Goal: Task Accomplishment & Management: Use online tool/utility

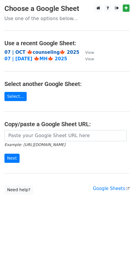
click at [39, 52] on strong "07 | OCT 🍁counseling🍁 2025" at bounding box center [41, 52] width 75 height 5
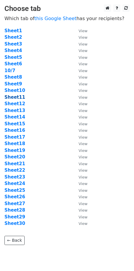
click at [14, 98] on strong "Sheet11" at bounding box center [14, 97] width 21 height 5
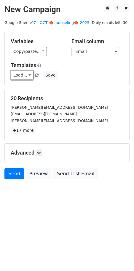
click at [18, 74] on link "Load..." at bounding box center [22, 75] width 23 height 9
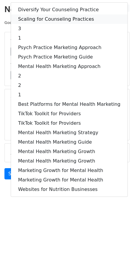
click at [54, 23] on link "Scaling for Counseling Practices" at bounding box center [69, 19] width 116 height 9
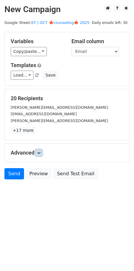
click at [41, 152] on icon at bounding box center [39, 153] width 4 height 4
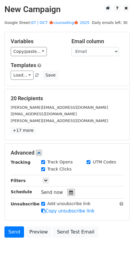
click at [67, 190] on div at bounding box center [71, 193] width 8 height 8
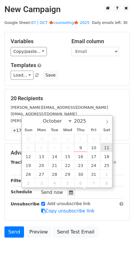
type input "2025-10-11 12:00"
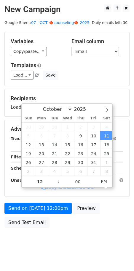
click at [62, 198] on form "Variables Copy/paste... {{Name}} {{Email}} Email column Name Email Templates Lo…" at bounding box center [66, 132] width 125 height 200
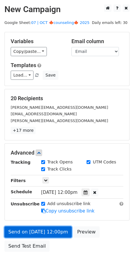
click at [56, 209] on form "Variables Copy/paste... {{Name}} {{Email}} Email column Name Email Templates Lo…" at bounding box center [66, 143] width 125 height 223
click at [26, 227] on link "Send on Oct 11 at 12:00pm" at bounding box center [37, 232] width 67 height 11
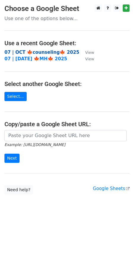
click at [43, 52] on strong "07 | OCT 🍁counseling🍁 2025" at bounding box center [41, 52] width 75 height 5
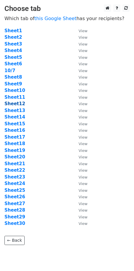
click at [15, 105] on strong "Sheet12" at bounding box center [14, 103] width 21 height 5
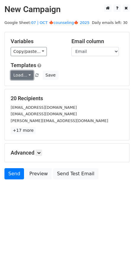
click at [25, 76] on link "Load..." at bounding box center [22, 75] width 23 height 9
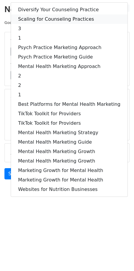
click at [45, 16] on link "Scaling for Counseling Practices" at bounding box center [69, 19] width 116 height 9
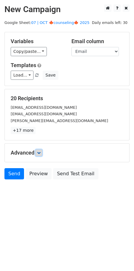
click at [39, 151] on icon at bounding box center [39, 153] width 4 height 4
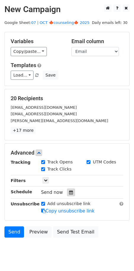
click at [69, 191] on icon at bounding box center [71, 193] width 4 height 4
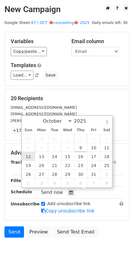
type input "2025-10-12 12:00"
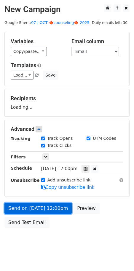
click at [31, 211] on link "Send on Oct 12 at 12:00pm" at bounding box center [37, 208] width 67 height 11
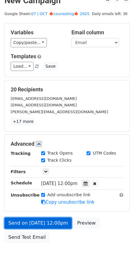
scroll to position [9, 0]
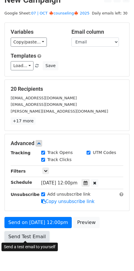
click at [29, 232] on link "Send Test Email" at bounding box center [26, 237] width 45 height 11
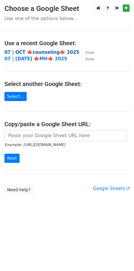
click at [44, 52] on strong "07 | OCT 🍁counseling🍁 2025" at bounding box center [41, 52] width 75 height 5
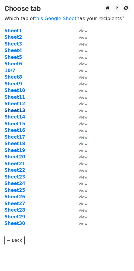
click at [15, 112] on strong "Sheet13" at bounding box center [14, 110] width 21 height 5
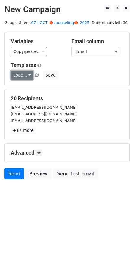
click at [21, 75] on link "Load..." at bounding box center [22, 75] width 23 height 9
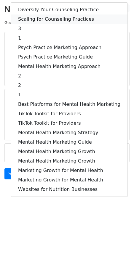
drag, startPoint x: 45, startPoint y: 17, endPoint x: 45, endPoint y: 24, distance: 6.2
click at [45, 17] on link "Scaling for Counseling Practices" at bounding box center [69, 19] width 116 height 9
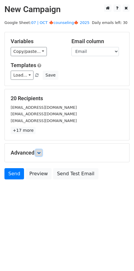
click at [40, 155] on link at bounding box center [39, 153] width 7 height 7
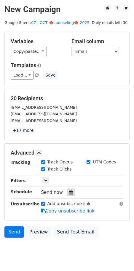
click at [69, 192] on icon at bounding box center [71, 193] width 4 height 4
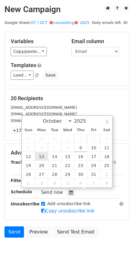
type input "2025-10-13 12:00"
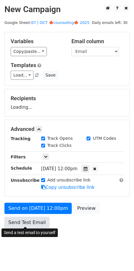
click at [27, 221] on link "Send Test Email" at bounding box center [26, 222] width 45 height 11
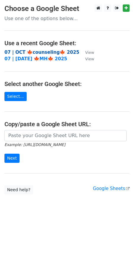
click at [52, 51] on strong "07 | OCT 🍁counseling🍁 2025" at bounding box center [41, 52] width 75 height 5
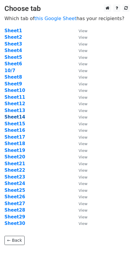
click at [15, 117] on strong "Sheet14" at bounding box center [14, 117] width 21 height 5
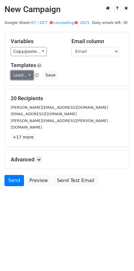
click at [22, 73] on link "Load..." at bounding box center [22, 75] width 23 height 9
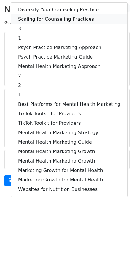
click at [48, 22] on link "Scaling for Counseling Practices" at bounding box center [69, 19] width 116 height 9
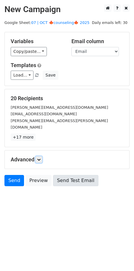
drag, startPoint x: 41, startPoint y: 153, endPoint x: 54, endPoint y: 174, distance: 24.7
click at [41, 158] on icon at bounding box center [39, 160] width 4 height 4
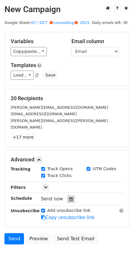
click at [67, 196] on div at bounding box center [71, 200] width 8 height 8
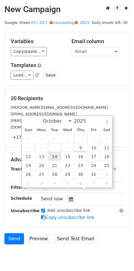
type input "2025-10-14 12:00"
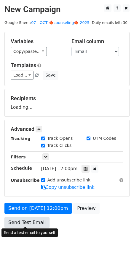
click at [37, 216] on div "Send on Oct 14 at 12:00pm Preview Send Test Email" at bounding box center [67, 217] width 134 height 28
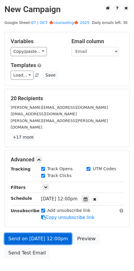
click at [27, 234] on link "Send on Oct 14 at 12:00pm" at bounding box center [37, 239] width 67 height 11
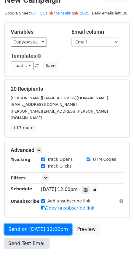
scroll to position [14, 0]
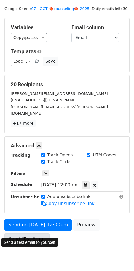
click at [28, 234] on link "Send Test Email" at bounding box center [26, 239] width 45 height 11
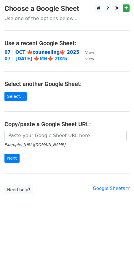
click at [38, 52] on strong "07 | OCT 🍁counseling🍁 2025" at bounding box center [41, 52] width 75 height 5
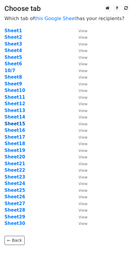
click at [18, 123] on strong "Sheet15" at bounding box center [14, 123] width 21 height 5
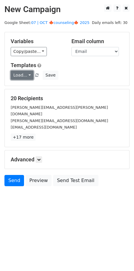
click at [20, 74] on link "Load..." at bounding box center [22, 75] width 23 height 9
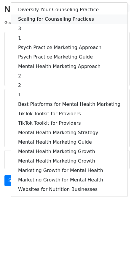
click at [46, 18] on link "Scaling for Counseling Practices" at bounding box center [69, 19] width 116 height 9
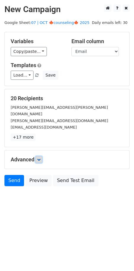
click at [40, 158] on icon at bounding box center [39, 160] width 4 height 4
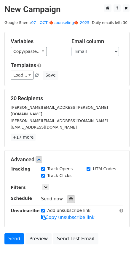
click at [70, 197] on icon at bounding box center [71, 199] width 4 height 4
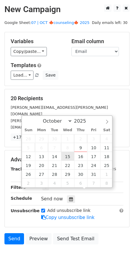
type input "2025-10-15 12:00"
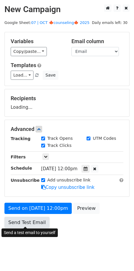
click at [36, 217] on link "Send Test Email" at bounding box center [26, 222] width 45 height 11
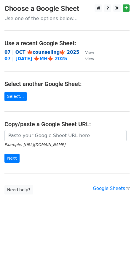
click at [50, 51] on strong "07 | OCT 🍁counseling🍁 2025" at bounding box center [41, 52] width 75 height 5
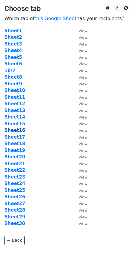
click at [18, 129] on strong "Sheet16" at bounding box center [14, 130] width 21 height 5
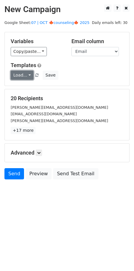
click at [22, 75] on link "Load..." at bounding box center [22, 75] width 23 height 9
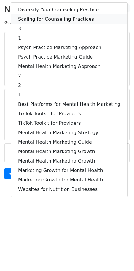
click at [50, 20] on link "Scaling for Counseling Practices" at bounding box center [69, 19] width 116 height 9
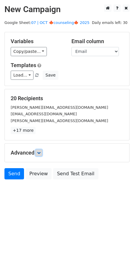
click at [38, 151] on icon at bounding box center [39, 153] width 4 height 4
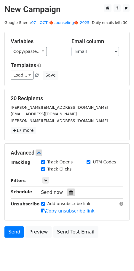
click at [68, 194] on div at bounding box center [71, 193] width 8 height 8
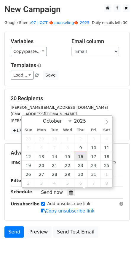
type input "2025-10-16 12:00"
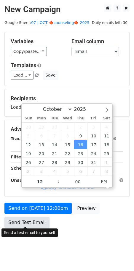
click at [30, 219] on link "Send Test Email" at bounding box center [26, 222] width 45 height 11
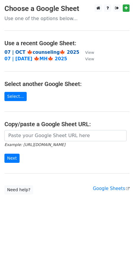
click at [55, 52] on strong "07 | OCT 🍁counseling🍁 2025" at bounding box center [41, 52] width 75 height 5
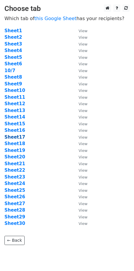
click at [17, 136] on strong "Sheet17" at bounding box center [14, 137] width 21 height 5
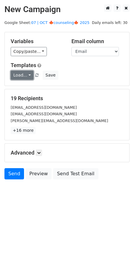
click at [23, 77] on link "Load..." at bounding box center [22, 75] width 23 height 9
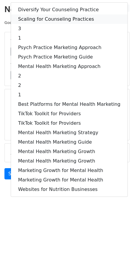
click at [45, 20] on link "Scaling for Counseling Practices" at bounding box center [69, 19] width 116 height 9
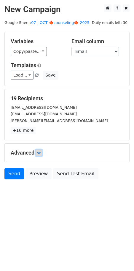
click at [37, 153] on link at bounding box center [39, 153] width 7 height 7
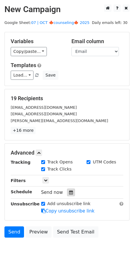
click at [69, 191] on icon at bounding box center [71, 193] width 4 height 4
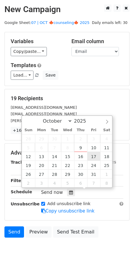
type input "2025-10-17 12:00"
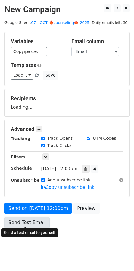
click at [25, 217] on link "Send Test Email" at bounding box center [26, 222] width 45 height 11
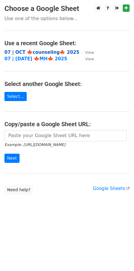
click at [38, 54] on strong "07 | OCT 🍁counseling🍁 2025" at bounding box center [41, 52] width 75 height 5
